Goal: Task Accomplishment & Management: Manage account settings

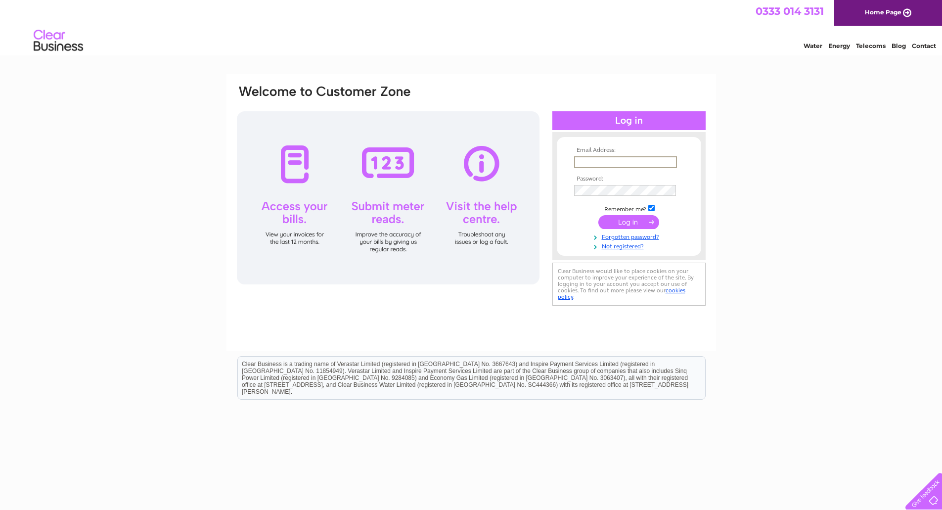
click at [630, 161] on input "text" at bounding box center [625, 162] width 103 height 12
type input "[EMAIL_ADDRESS][DOMAIN_NAME]"
click at [598, 215] on input "submit" at bounding box center [628, 222] width 61 height 14
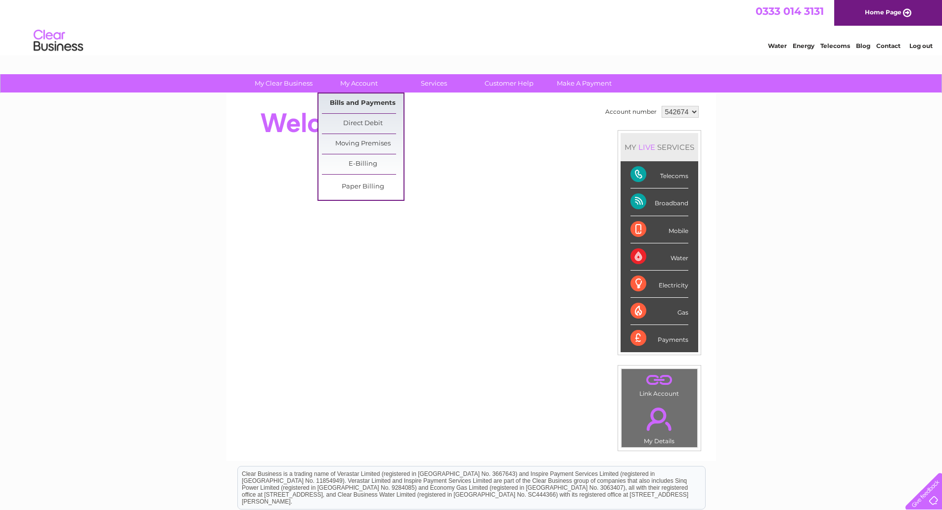
click at [357, 100] on link "Bills and Payments" at bounding box center [363, 103] width 82 height 20
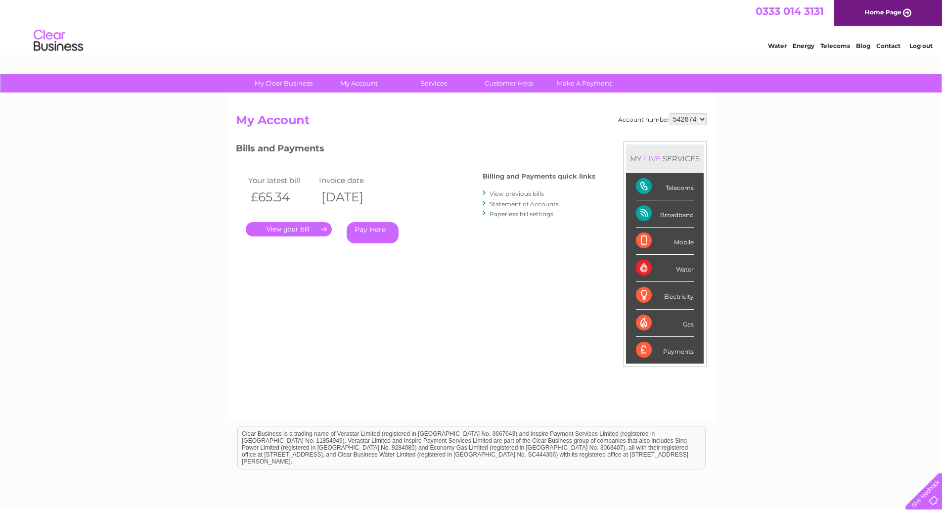
click at [283, 226] on link "." at bounding box center [289, 229] width 86 height 14
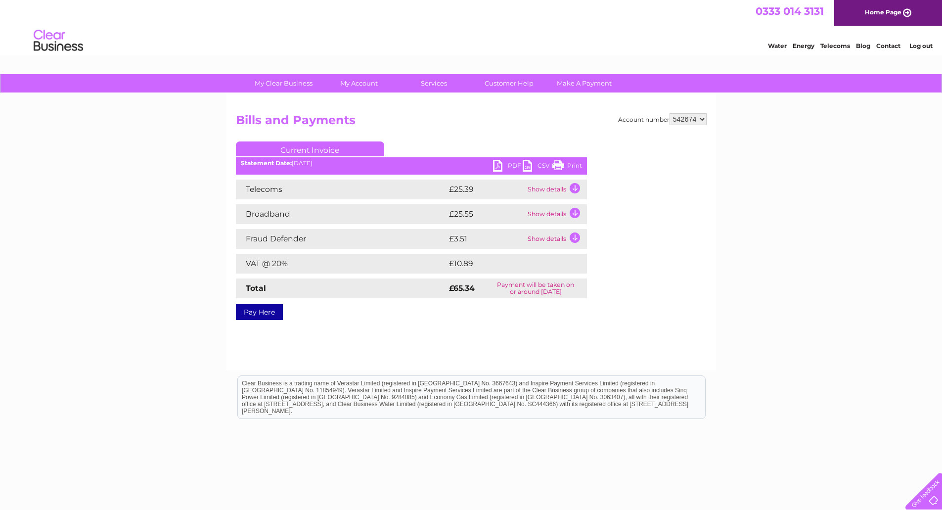
click at [504, 166] on link "PDF" at bounding box center [508, 167] width 30 height 14
click at [919, 44] on link "Log out" at bounding box center [920, 45] width 23 height 7
